Goal: Transaction & Acquisition: Purchase product/service

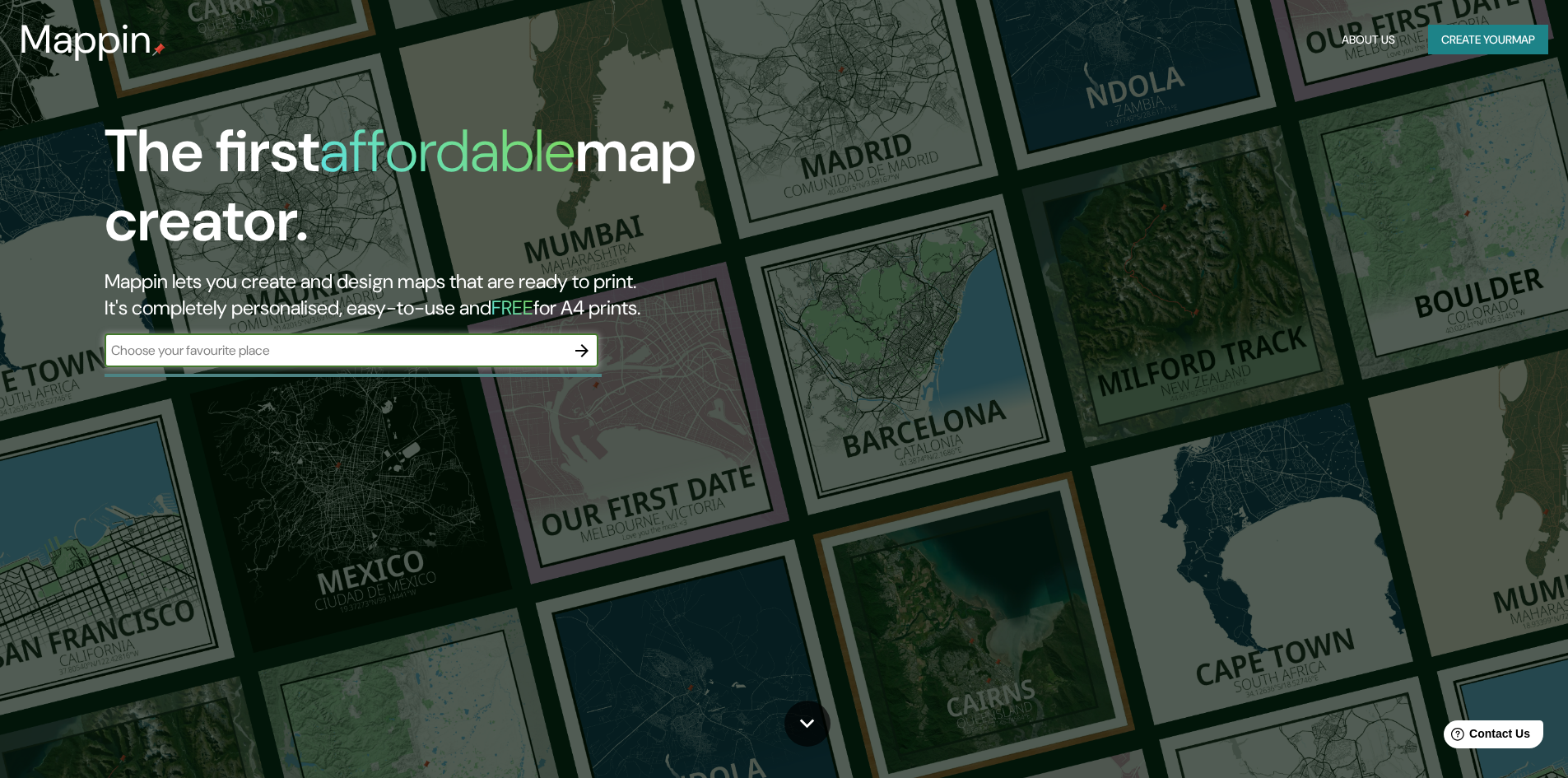
click at [323, 344] on input "text" at bounding box center [334, 350] width 461 height 19
type input "cusco"
click at [591, 349] on icon "button" at bounding box center [582, 351] width 20 height 20
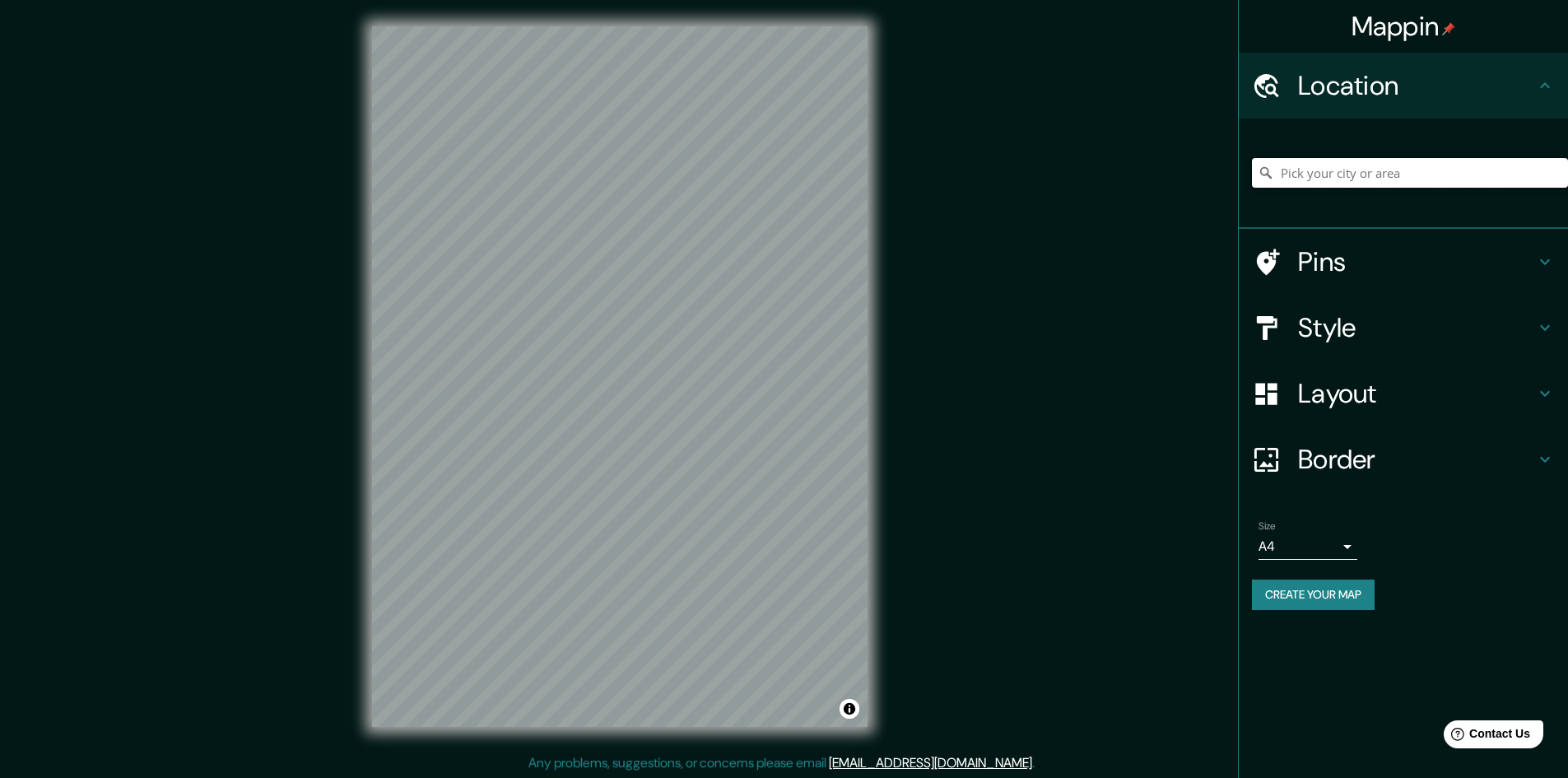
click at [1323, 176] on input "Pick your city or area" at bounding box center [1409, 172] width 316 height 30
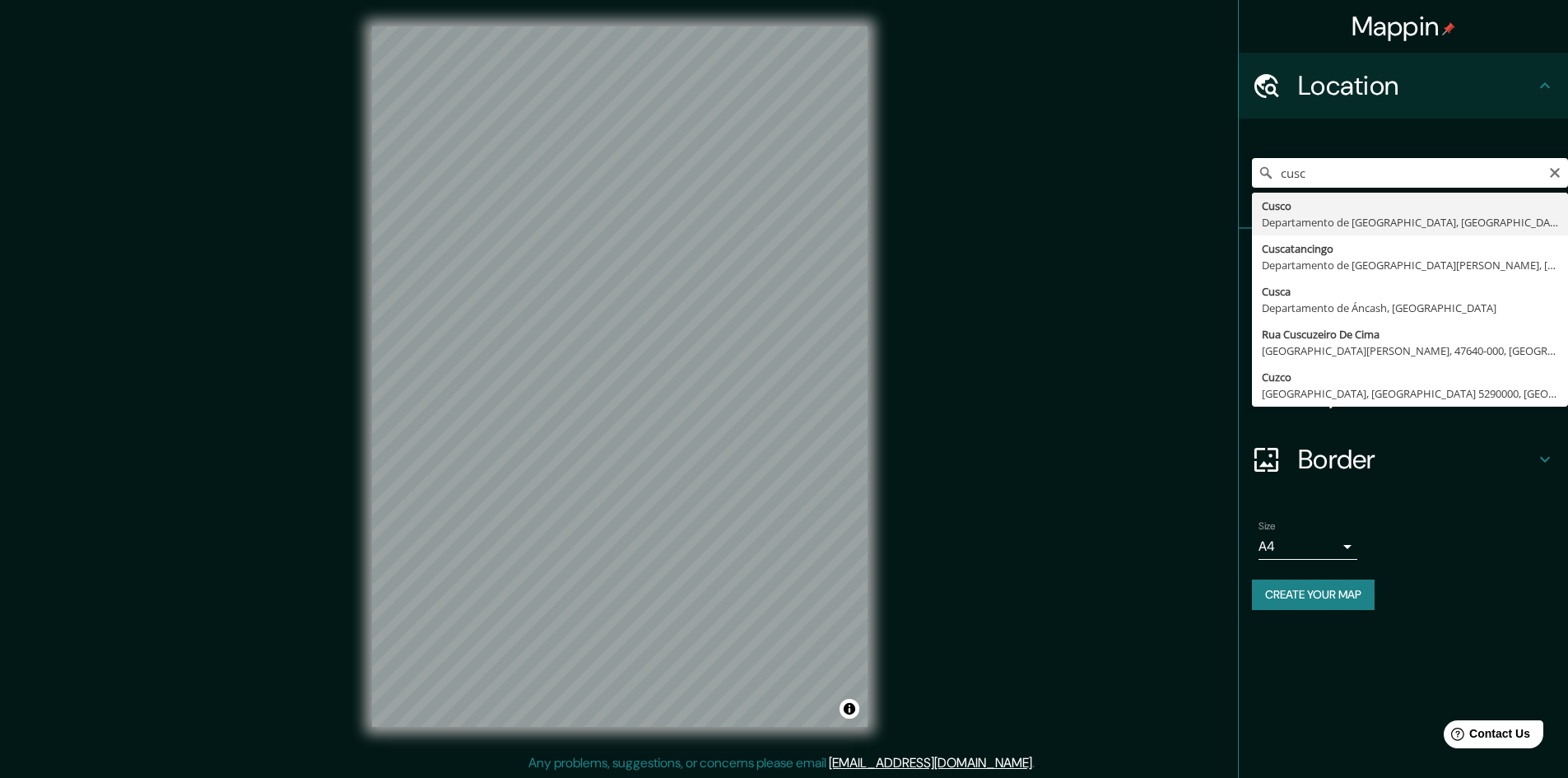
type input "Cusco, [GEOGRAPHIC_DATA], [GEOGRAPHIC_DATA]"
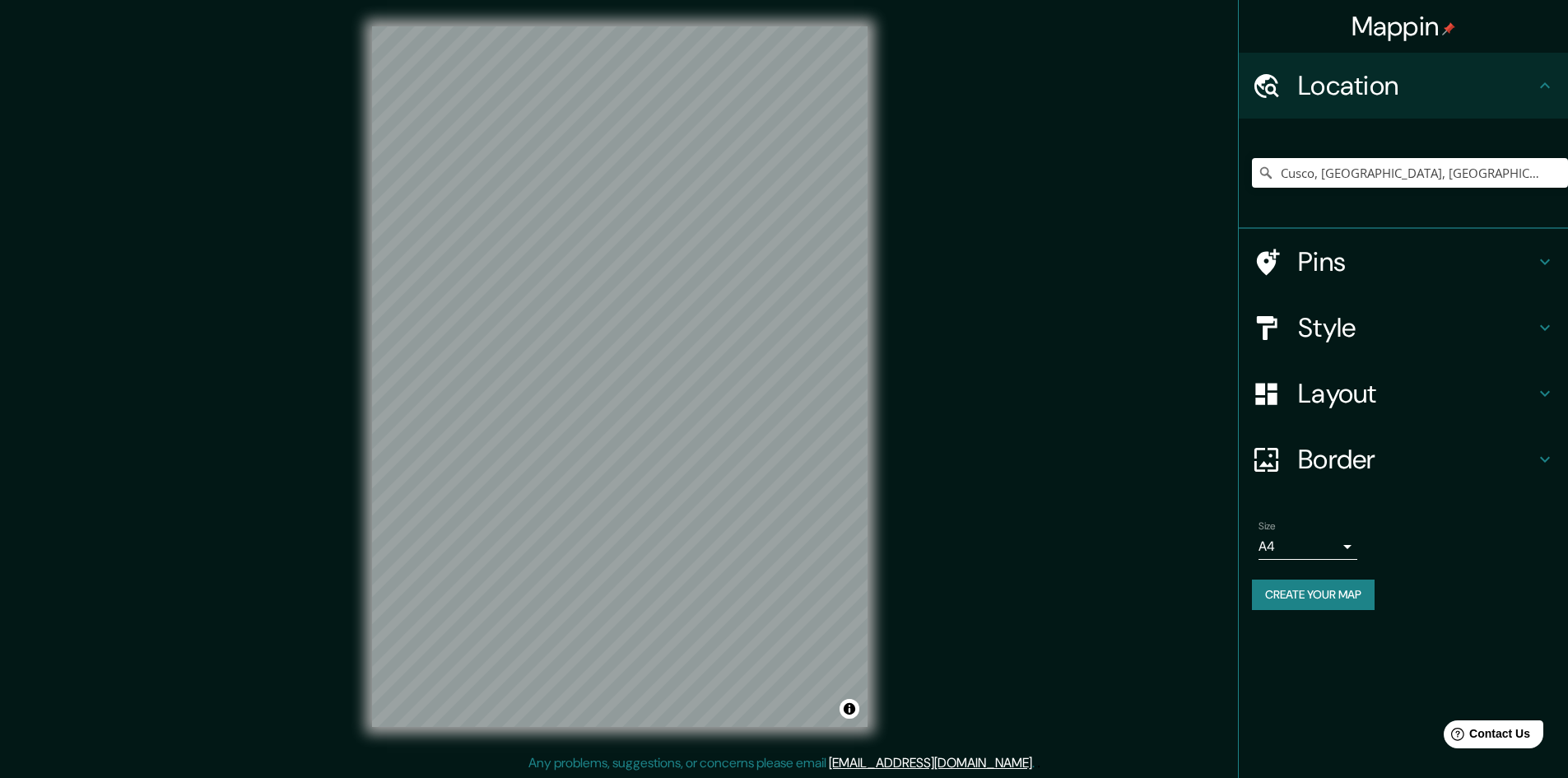
click at [1380, 327] on h4 "Style" at bounding box center [1417, 327] width 237 height 33
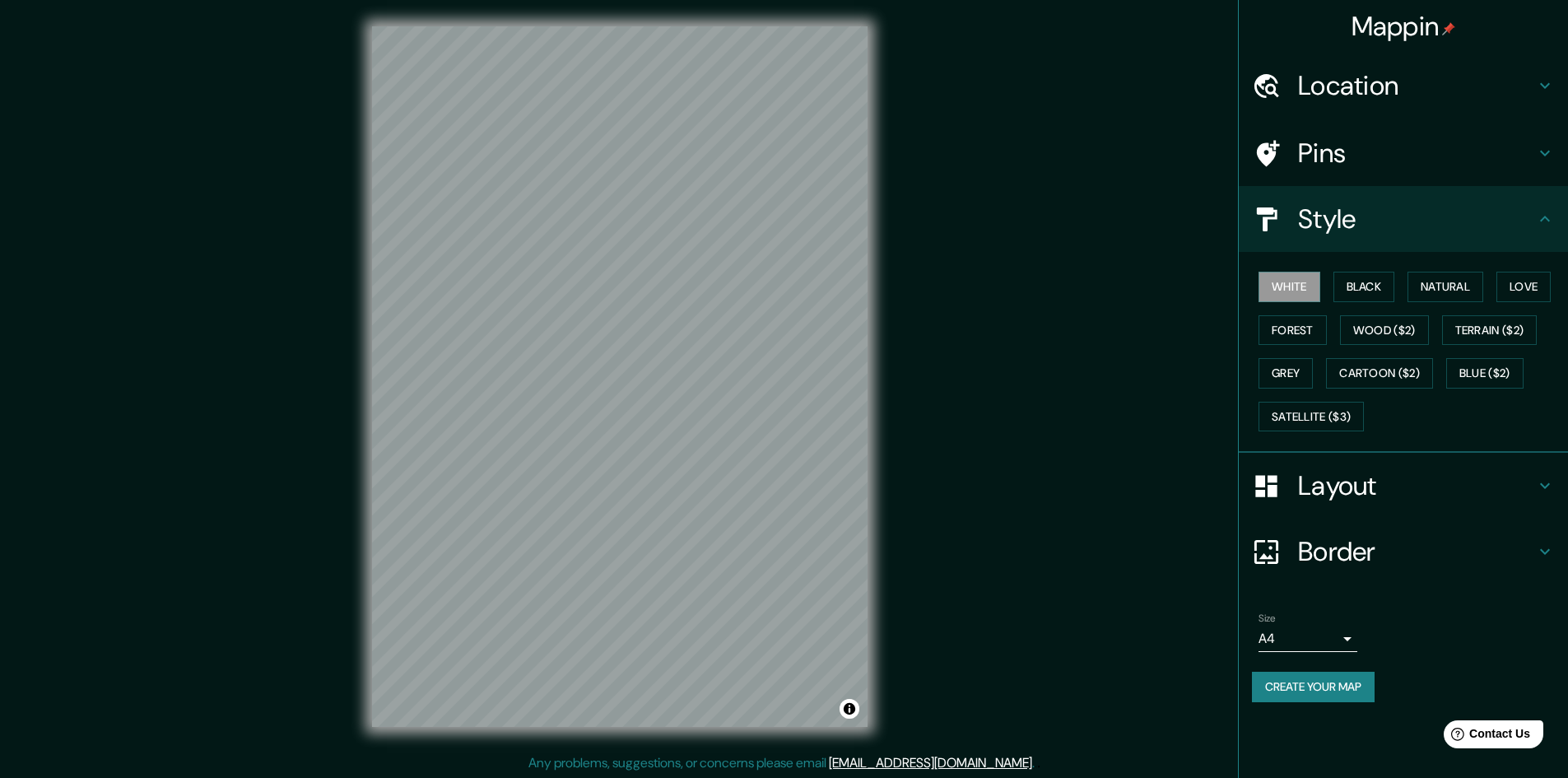
click at [1363, 471] on h4 "Layout" at bounding box center [1417, 485] width 237 height 33
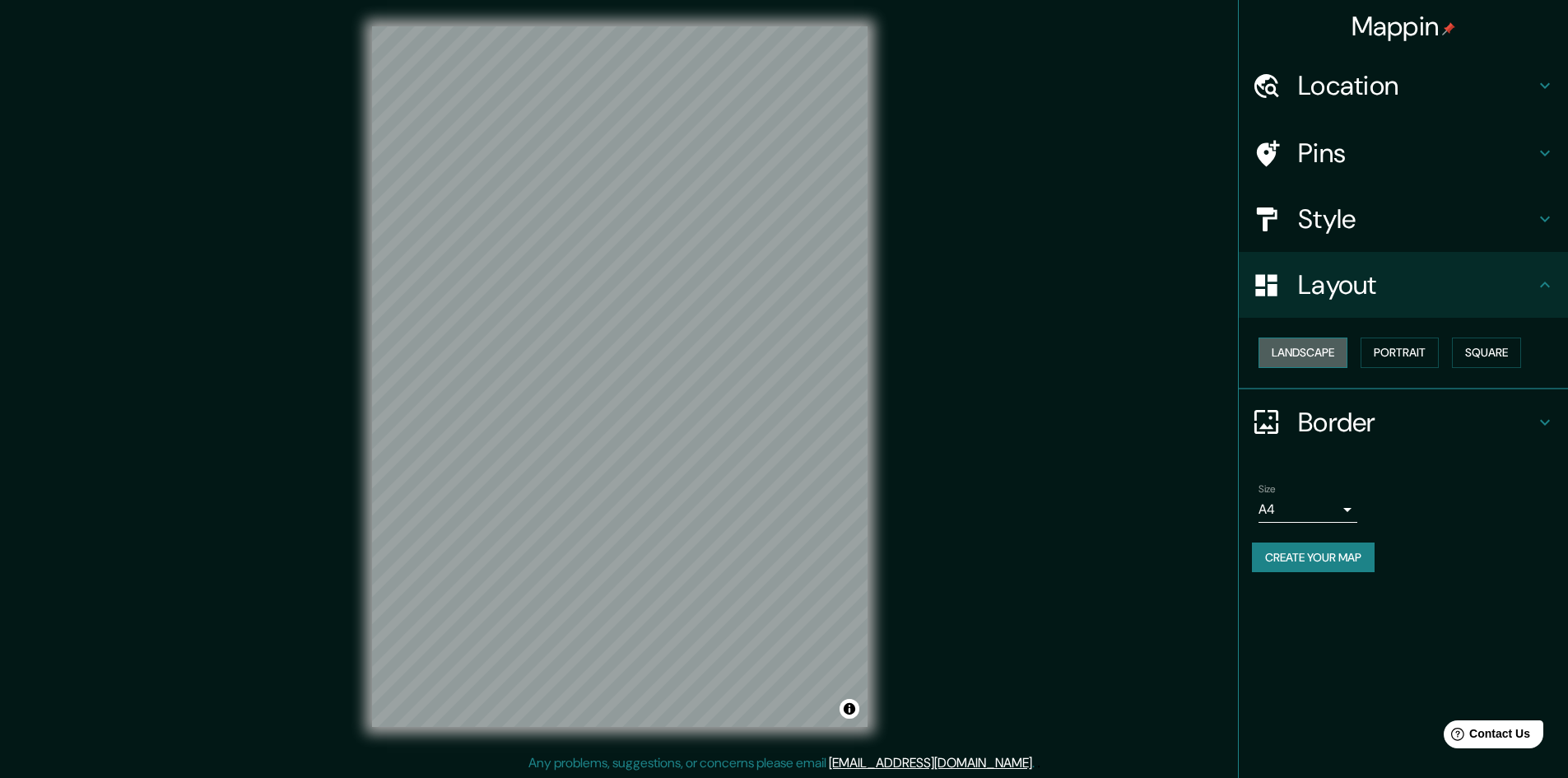
click at [1296, 344] on button "Landscape" at bounding box center [1303, 353] width 89 height 31
